Goal: Navigation & Orientation: Find specific page/section

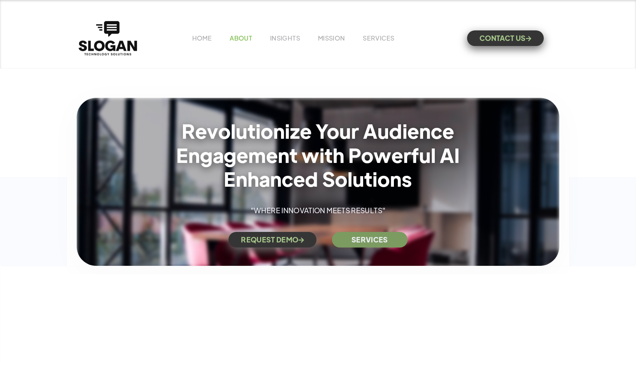
click at [244, 37] on link "ABOUT" at bounding box center [241, 38] width 23 height 8
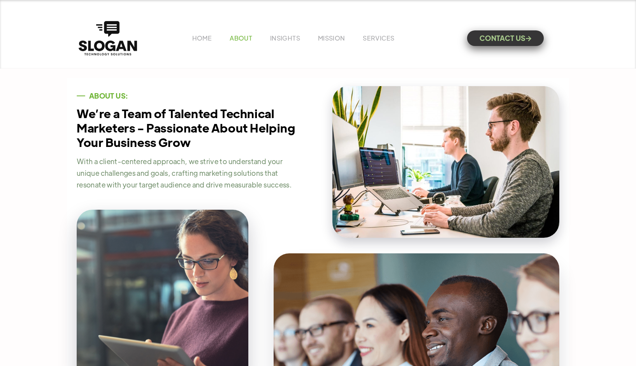
click at [246, 35] on link "ABOUT" at bounding box center [241, 38] width 23 height 8
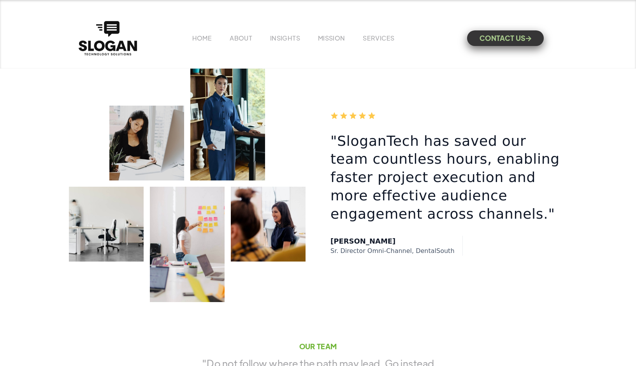
scroll to position [1184, 0]
